Goal: Communication & Community: Answer question/provide support

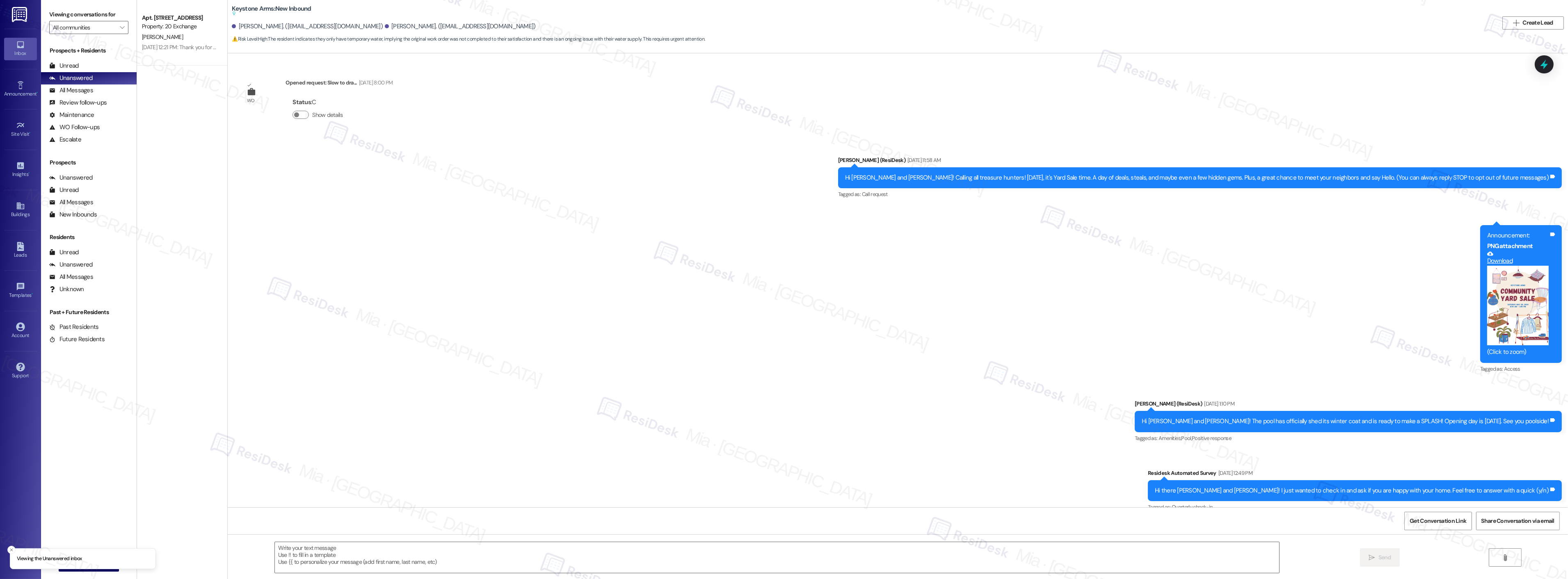
type textarea "Fetching suggested responses. Please feel free to read through the conversation…"
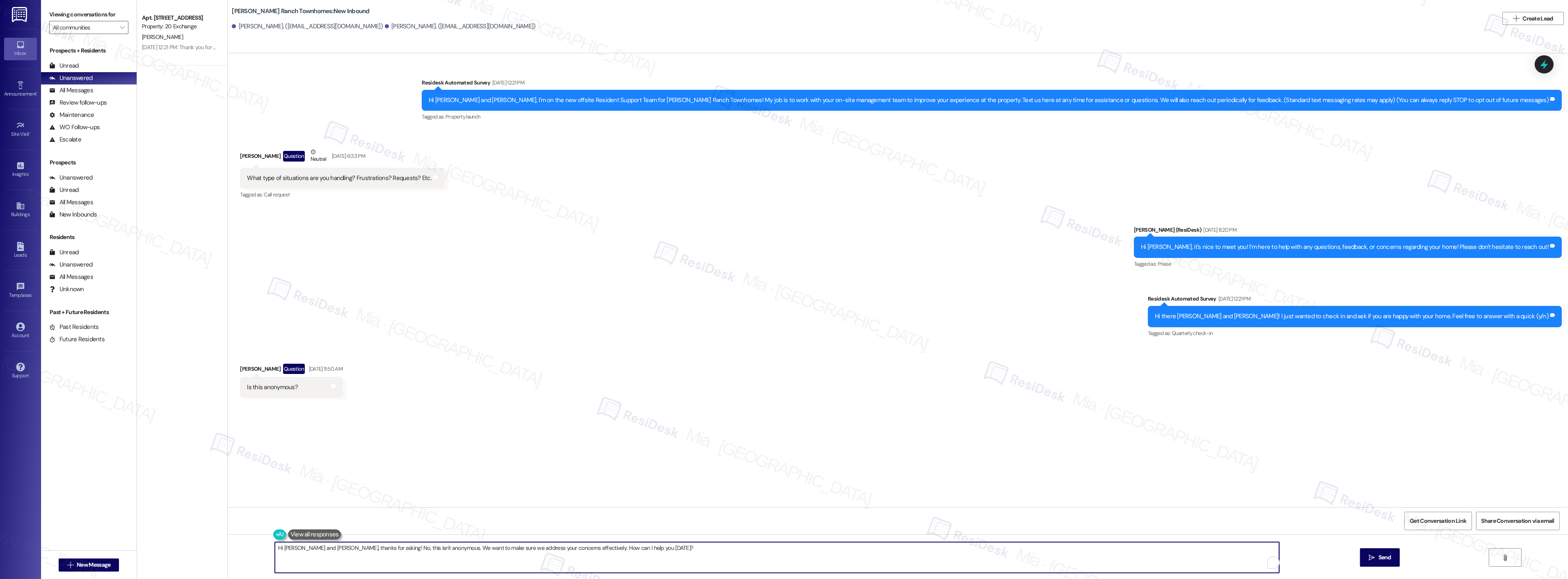
drag, startPoint x: 645, startPoint y: 547, endPoint x: 231, endPoint y: 548, distance: 414.0
click at [231, 548] on div "Hi [PERSON_NAME] and [PERSON_NAME], thanks for asking! No, this isn't anonymous…" at bounding box center [898, 564] width 1340 height 61
paste textarea "[PERSON_NAME], I'm sorry for the delay in getting back to you, and thank you fo…"
type textarea "Hi Chad, I'm sorry for the delay in getting back to you, and thank you for aski…"
click at [1356, 556] on span "Send" at bounding box center [1353, 557] width 13 height 9
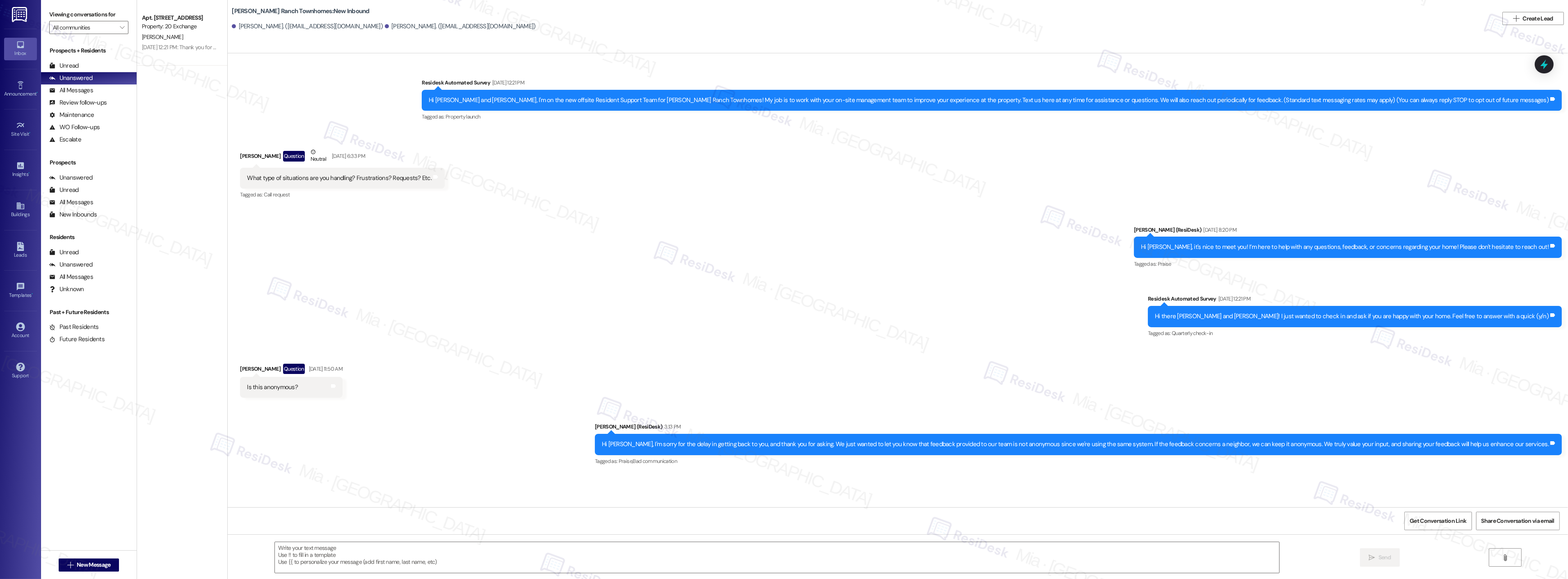
type textarea "Fetching suggested responses. Please feel free to read through the conversation…"
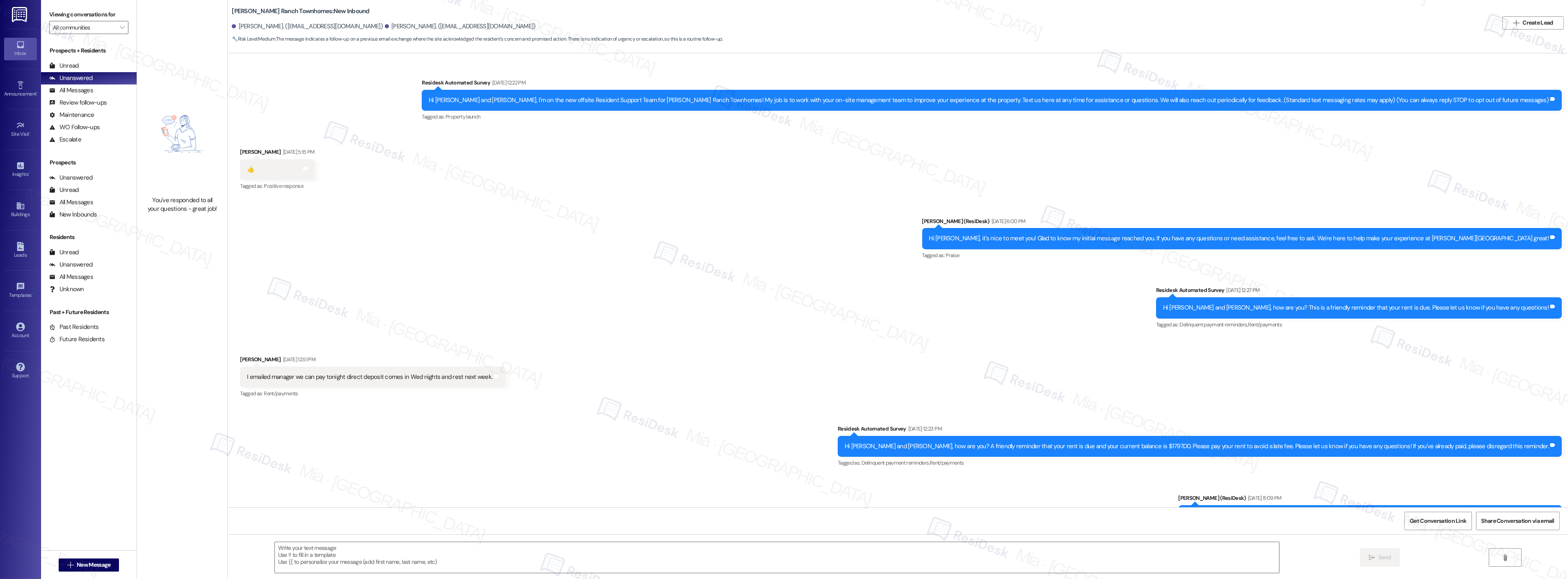
scroll to position [452, 0]
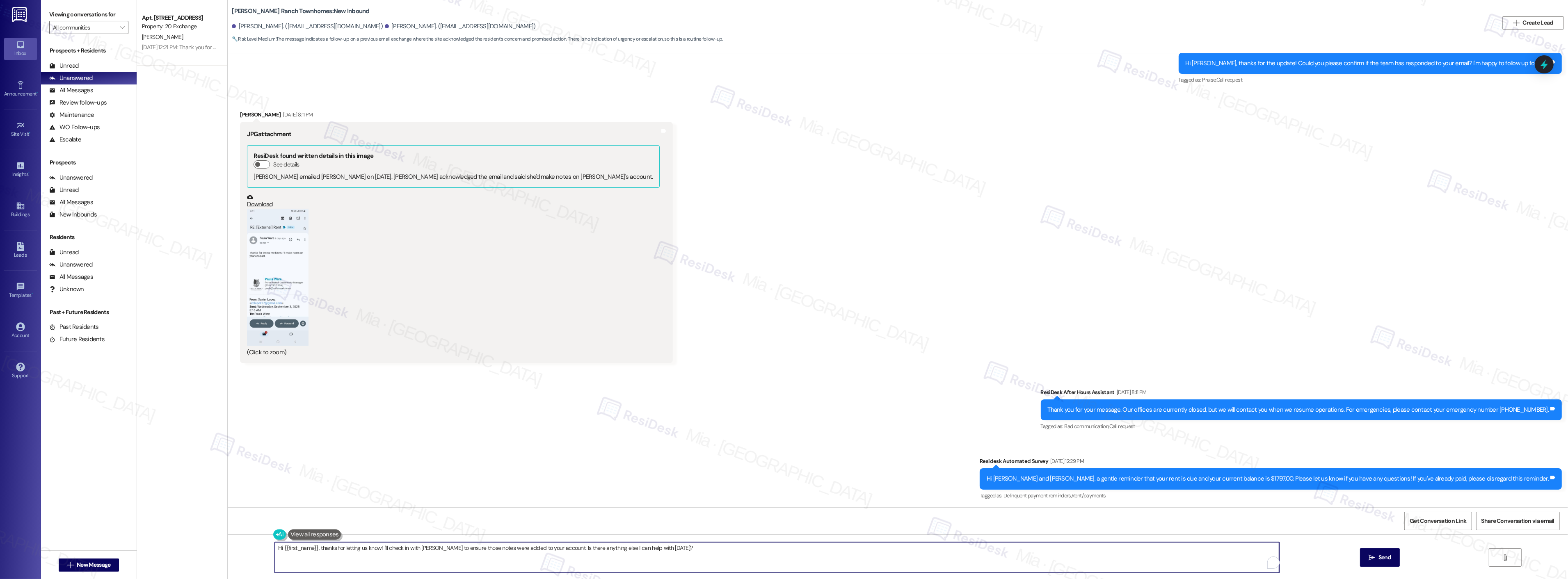
drag, startPoint x: 547, startPoint y: 551, endPoint x: 262, endPoint y: 551, distance: 285.0
click at [262, 551] on div "Hi {{first_name}}, thanks for letting us know! I'll check in with Paula to ensu…" at bounding box center [898, 564] width 1340 height 61
paste textarea "Thanks,, for the update and for taking care of your rent! Have a great weekend!"
click at [278, 548] on textarea "Thanks,, for the update and for taking care of your rent! Have a great weekend!" at bounding box center [766, 557] width 1004 height 31
drag, startPoint x: 331, startPoint y: 550, endPoint x: 303, endPoint y: 550, distance: 28.0
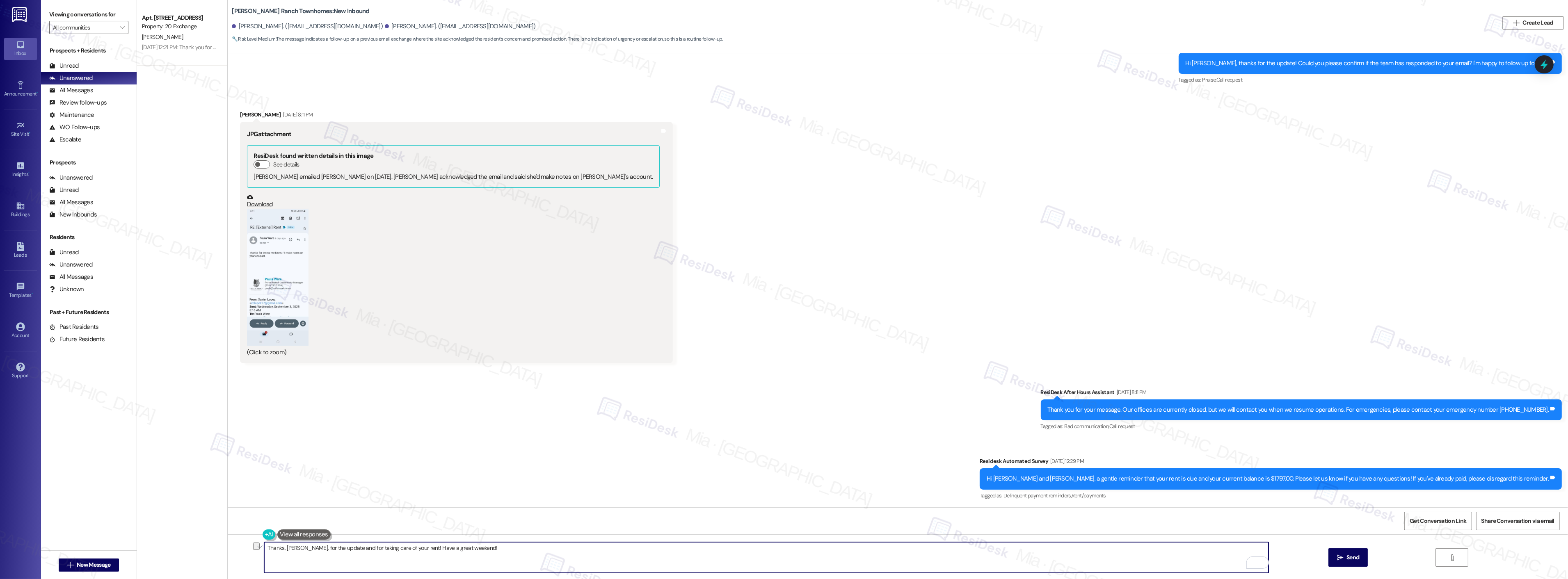
click at [303, 550] on textarea "Thanks, Xavier, for the update and for taking care of your rent! Have a great w…" at bounding box center [766, 557] width 1004 height 31
drag, startPoint x: 389, startPoint y: 548, endPoint x: 304, endPoint y: 547, distance: 85.0
click at [304, 547] on textarea "Thanks, Xavier, for sendiand for taking care of your rent! Have a great weekend!" at bounding box center [766, 557] width 1004 height 31
type textarea "Thanks, Xavier, for the update and for sending the screenshot! Have a great wee…"
click at [1357, 556] on span "Send" at bounding box center [1353, 557] width 13 height 9
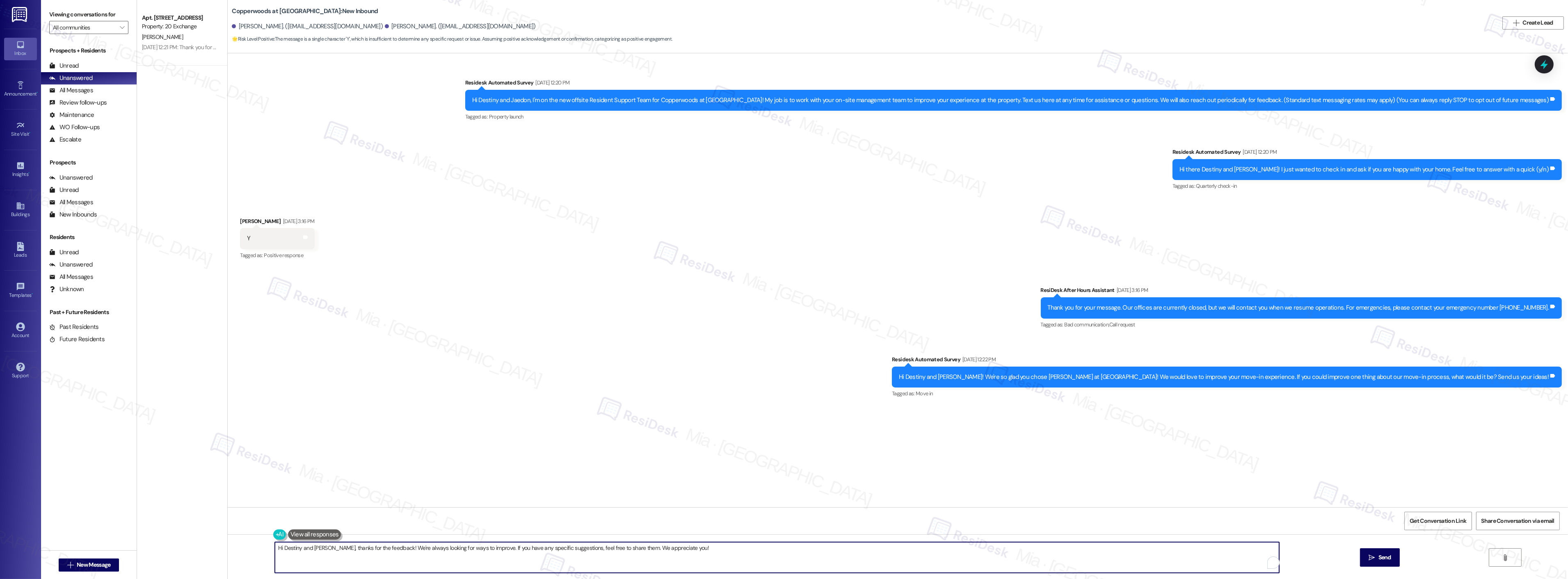
drag, startPoint x: 305, startPoint y: 549, endPoint x: 278, endPoint y: 550, distance: 27.0
click at [278, 550] on textarea "Hi Destiny and [PERSON_NAME], thanks for the feedback! We're always looking for…" at bounding box center [777, 557] width 1004 height 31
drag, startPoint x: 347, startPoint y: 550, endPoint x: 655, endPoint y: 547, distance: 308.0
click at [655, 547] on textarea "Hi [PERSON_NAME], thanks for the feedback! We're always looking for ways to imp…" at bounding box center [766, 557] width 1004 height 31
drag, startPoint x: 466, startPoint y: 544, endPoint x: 192, endPoint y: 554, distance: 274.2
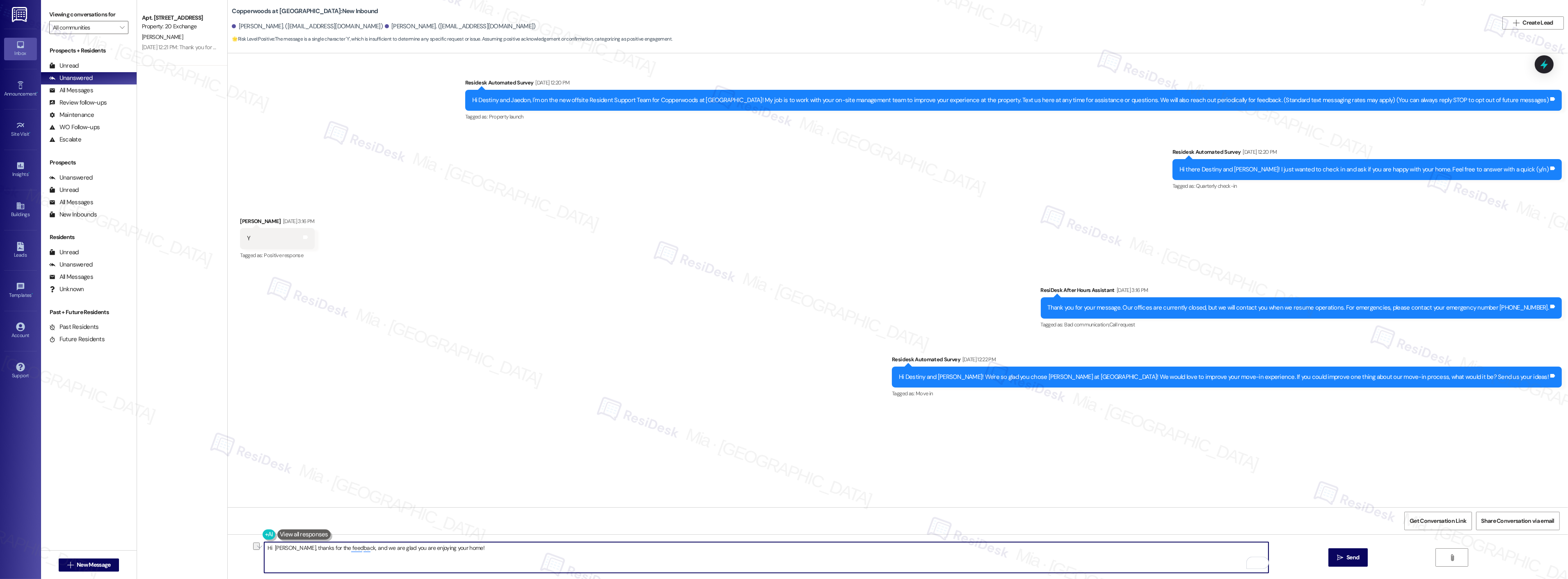
click at [192, 554] on div "Apt. [STREET_ADDRESS] Property: 20 Exchange [PERSON_NAME] [DATE] 12:21 PM: Than…" at bounding box center [852, 290] width 1431 height 579
type textarea "Hi Jaedon, thanks for the feedback. We are glad you are enjoying your home!"
drag, startPoint x: 454, startPoint y: 543, endPoint x: 251, endPoint y: 547, distance: 203.0
click at [251, 547] on div "Hi Jaedon, thanks for the feedback. We are glad you are enjoying your home!  S…" at bounding box center [898, 564] width 1340 height 61
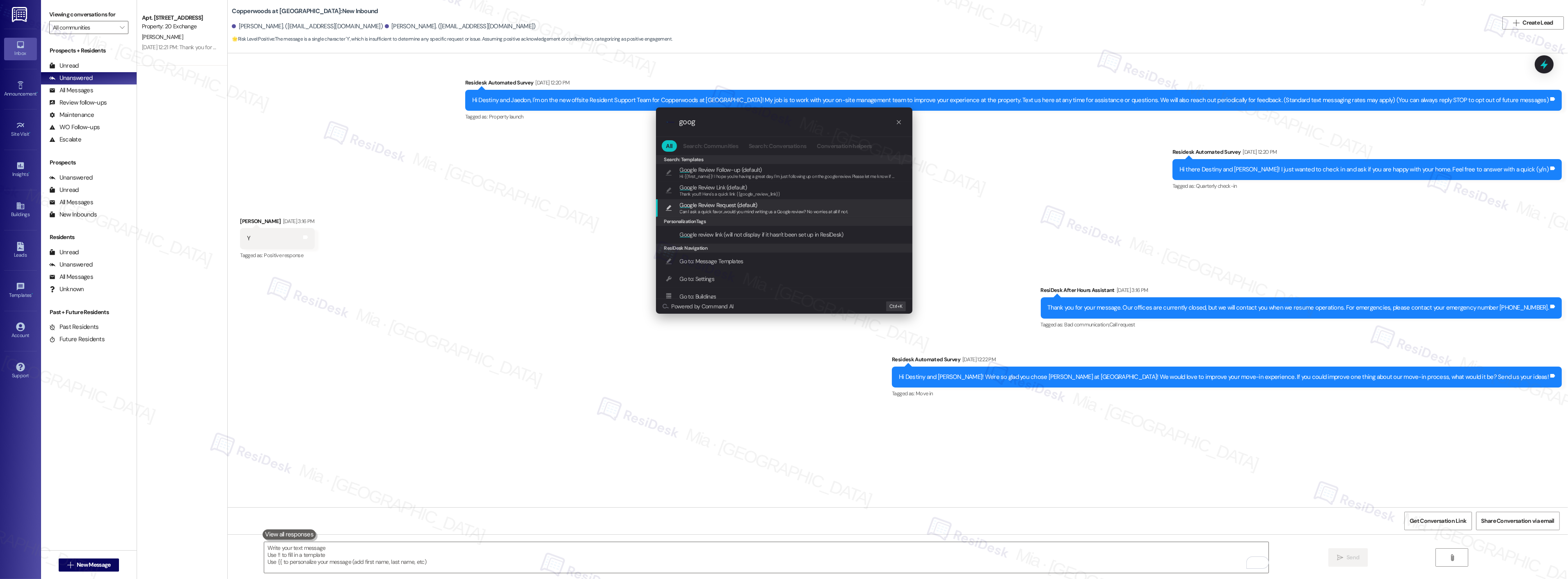
type input "goog"
click at [724, 203] on span "Goog le Review Request (default)" at bounding box center [718, 205] width 77 height 9
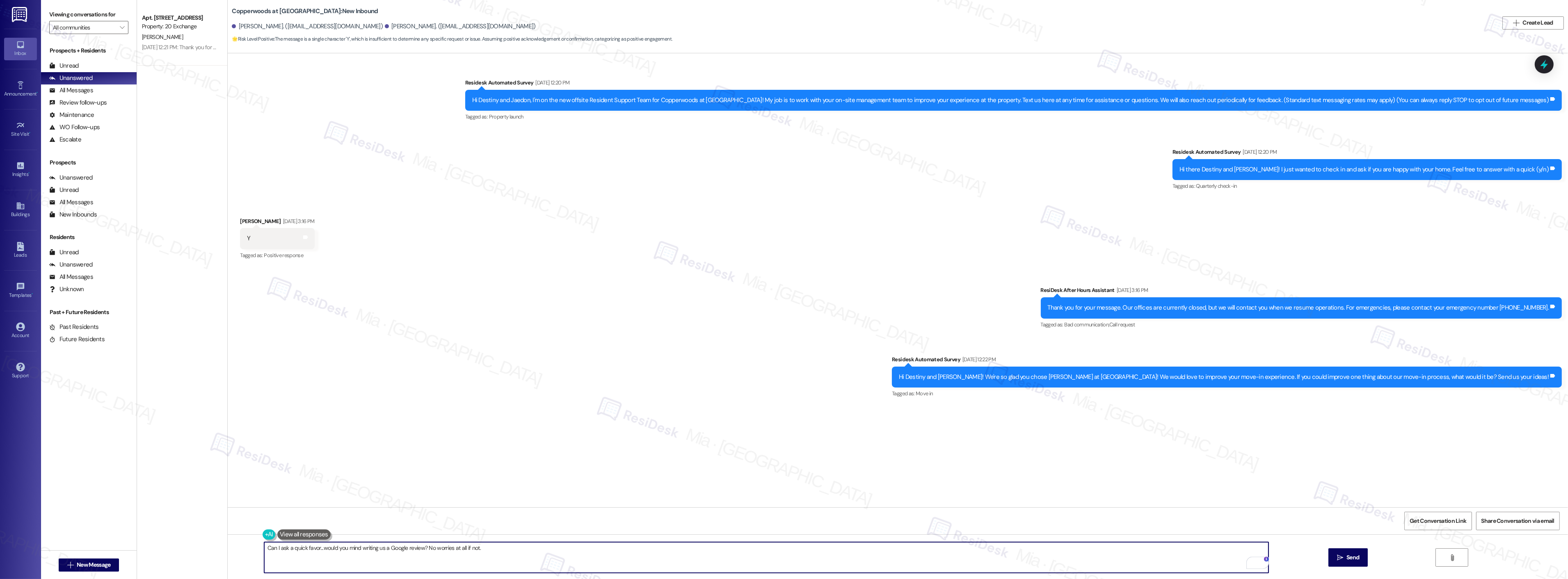
click at [264, 547] on textarea "Can I ask a quick favor...would you mind writing us a Google review? No worries…" at bounding box center [766, 557] width 1004 height 31
paste textarea "Hi Jaedon, thanks for the feedback. We are glad you are enjoying your home!"
drag, startPoint x: 442, startPoint y: 549, endPoint x: 667, endPoint y: 549, distance: 225.0
click at [667, 549] on textarea "Hi Jaedon, thanks for the feedback. We are glad you are enjoying your home! Can…" at bounding box center [766, 557] width 1004 height 31
click at [693, 549] on textarea "Hi Jaedon, thanks for the feedback. We are glad you are enjoying your home! Can…" at bounding box center [766, 557] width 1004 height 31
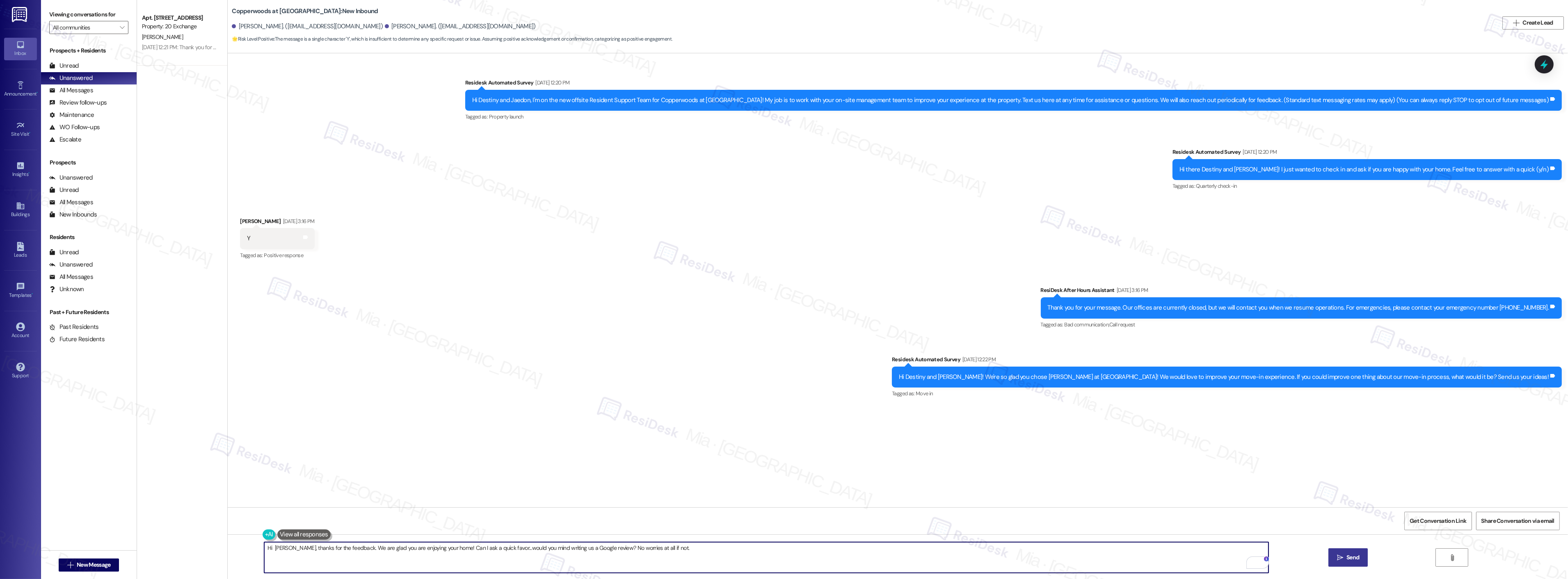
type textarea "Hi Jaedon, thanks for the feedback. We are glad you are enjoying your home! Can…"
click at [1345, 554] on span "Send" at bounding box center [1353, 557] width 16 height 9
